Goal: Transaction & Acquisition: Purchase product/service

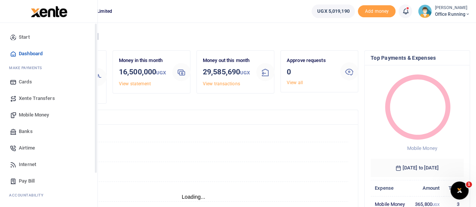
click at [49, 114] on span "Mobile Money" at bounding box center [34, 115] width 30 height 8
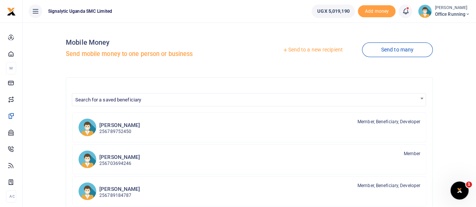
click at [313, 49] on link "Send to a new recipient" at bounding box center [312, 50] width 98 height 14
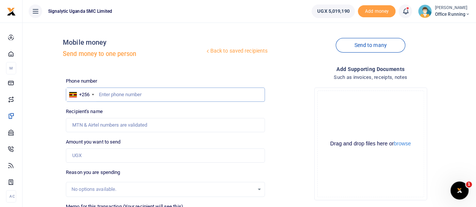
click at [128, 92] on input "text" at bounding box center [165, 95] width 199 height 14
type input "744557473"
type input "[PERSON_NAME]"
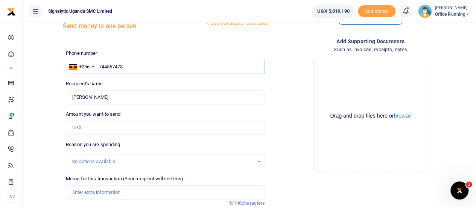
scroll to position [38, 0]
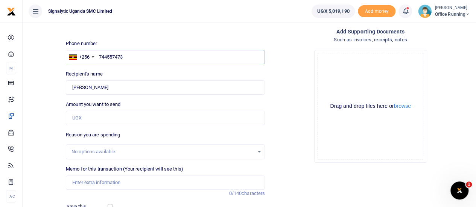
type input "744557473"
click at [87, 121] on input "Amount you want to send" at bounding box center [165, 118] width 199 height 14
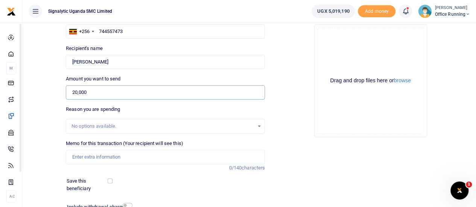
scroll to position [75, 0]
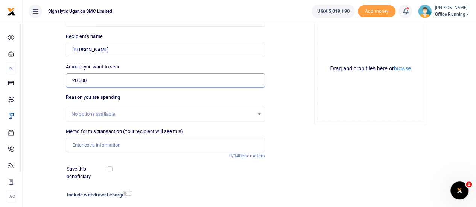
type input "20,000"
click at [95, 144] on input "Memo for this transaction (Your recipient will see this)" at bounding box center [165, 145] width 199 height 14
paste input "REQSN00123"
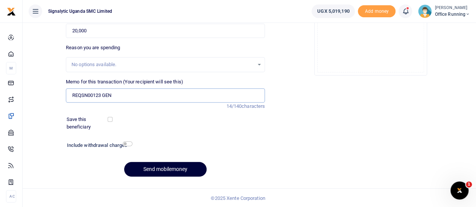
type input "REQSN00123 GEN"
click at [171, 173] on button "Send mobilemoney" at bounding box center [165, 169] width 82 height 15
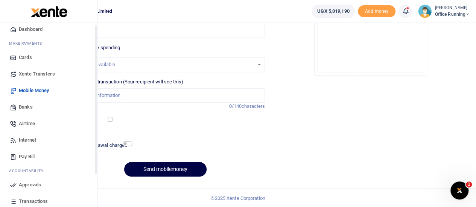
scroll to position [77, 0]
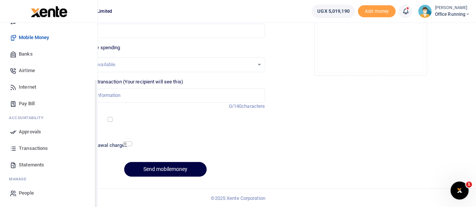
click at [33, 130] on span "Approvals" at bounding box center [30, 132] width 22 height 8
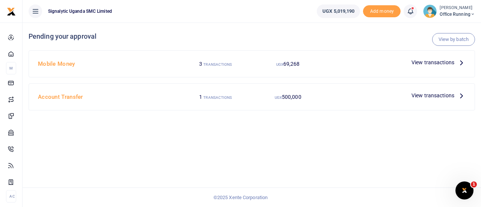
click at [438, 65] on span "View transactions" at bounding box center [433, 62] width 43 height 8
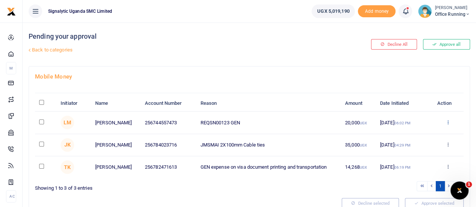
click at [445, 122] on icon at bounding box center [447, 122] width 5 height 5
click at [428, 134] on link "Approve" at bounding box center [419, 134] width 59 height 11
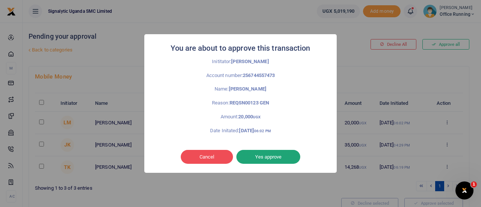
click at [271, 158] on button "Yes approve" at bounding box center [269, 157] width 64 height 14
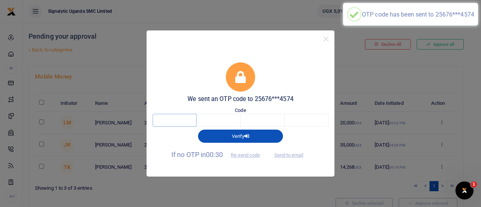
click at [171, 121] on input "text" at bounding box center [175, 120] width 44 height 13
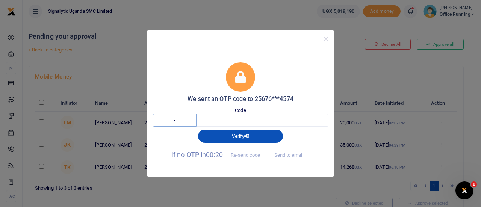
type input "8"
type input "5"
type input "1"
type input "3"
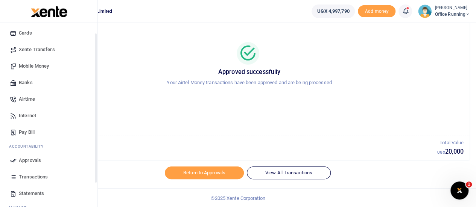
scroll to position [77, 0]
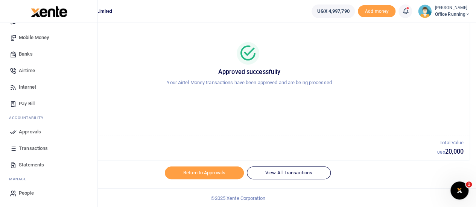
click at [28, 133] on span "Approvals" at bounding box center [30, 132] width 22 height 8
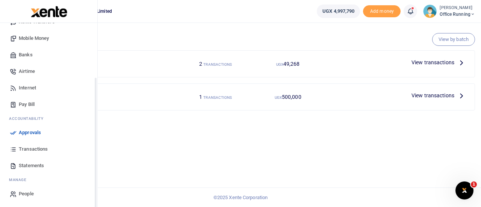
scroll to position [77, 0]
click at [37, 146] on span "Transactions" at bounding box center [33, 149] width 29 height 8
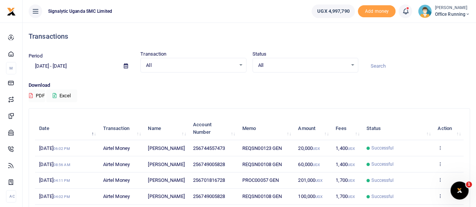
click at [443, 148] on td "View details Send again" at bounding box center [448, 148] width 30 height 16
click at [441, 148] on icon at bounding box center [439, 147] width 5 height 5
click at [417, 157] on link "View details" at bounding box center [412, 160] width 59 height 11
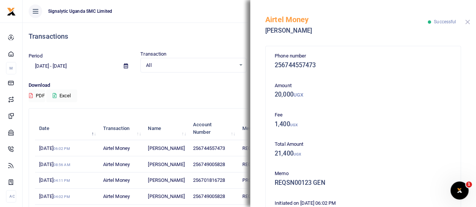
click at [469, 21] on button "Close" at bounding box center [467, 22] width 5 height 5
